Goal: Transaction & Acquisition: Purchase product/service

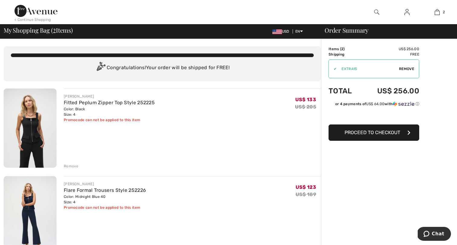
click at [379, 134] on span "Proceed to Checkout" at bounding box center [373, 133] width 56 height 6
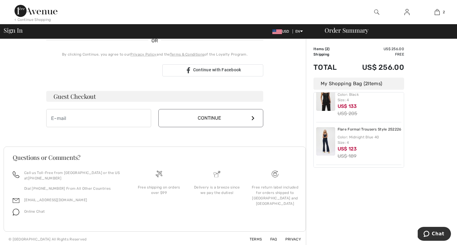
scroll to position [139, 0]
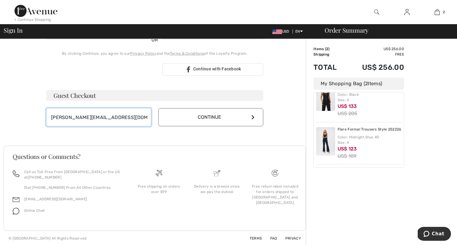
type input "[PERSON_NAME][EMAIL_ADDRESS][DOMAIN_NAME]"
click at [201, 118] on button "Continue" at bounding box center [211, 117] width 105 height 18
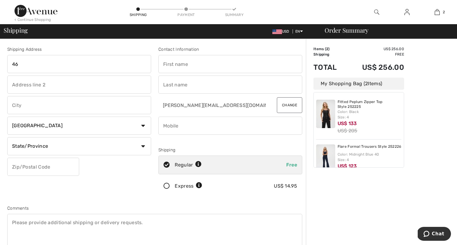
type input "466"
type input "4660 Del Mar"
type input "Avenue"
type input "[GEOGRAPHIC_DATA]"
select select "0"
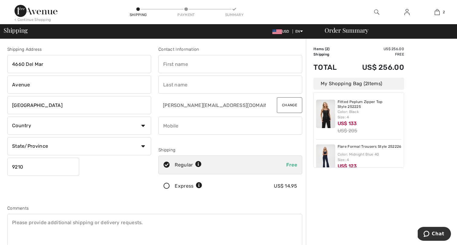
type input "92107"
type input "Christy"
type input "Billings"
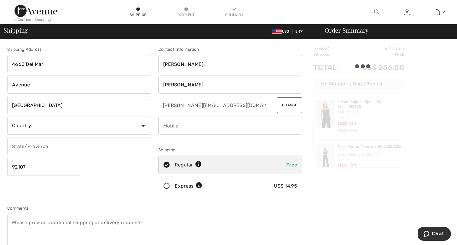
type input "CA"
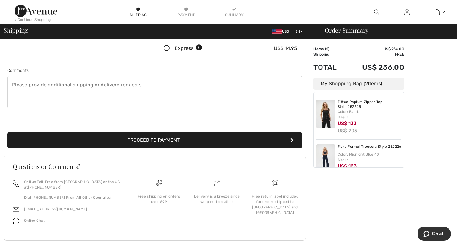
scroll to position [138, 0]
type input "6198383873"
click at [169, 141] on button "Proceed to Payment" at bounding box center [154, 140] width 295 height 16
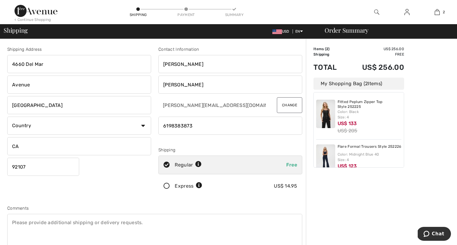
scroll to position [0, 0]
select select "US"
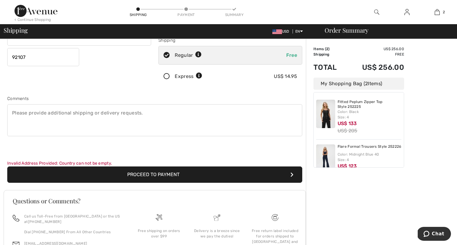
scroll to position [111, 0]
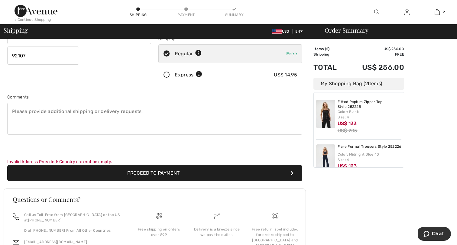
click at [150, 174] on button "Proceed to Payment" at bounding box center [154, 173] width 295 height 16
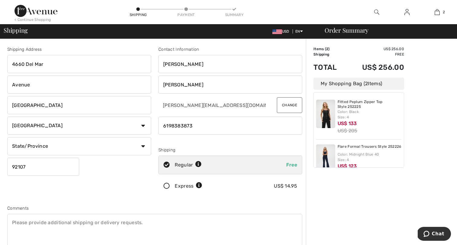
scroll to position [0, 0]
select select "CA"
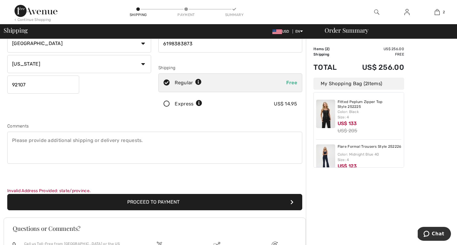
scroll to position [85, 0]
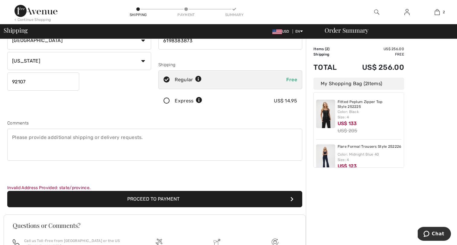
click at [153, 200] on button "Proceed to Payment" at bounding box center [154, 199] width 295 height 16
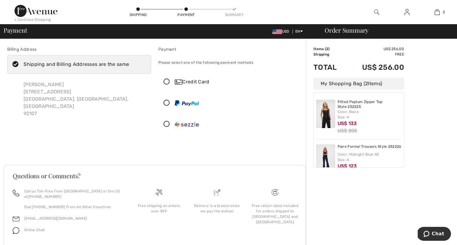
click at [214, 81] on div "Credit Card" at bounding box center [236, 81] width 123 height 7
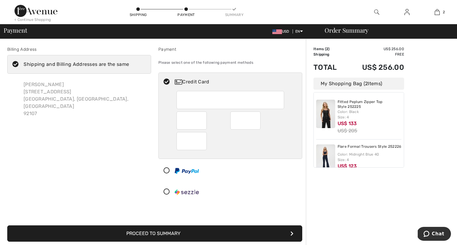
scroll to position [11, 0]
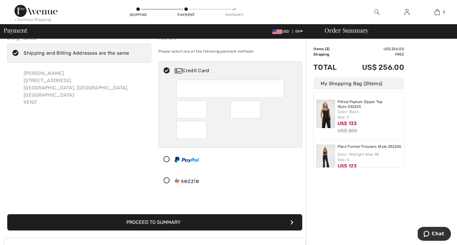
click at [164, 223] on button "Proceed to Summary" at bounding box center [154, 223] width 295 height 16
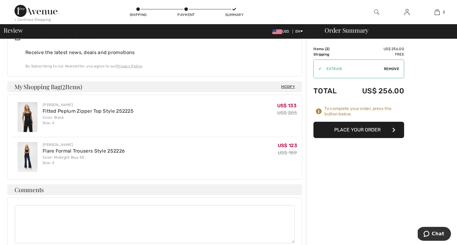
scroll to position [280, 0]
click at [359, 130] on button "Place Your Order" at bounding box center [359, 130] width 91 height 16
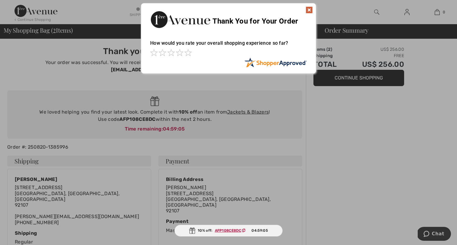
click at [309, 10] on img at bounding box center [309, 9] width 7 height 7
